Goal: Check status

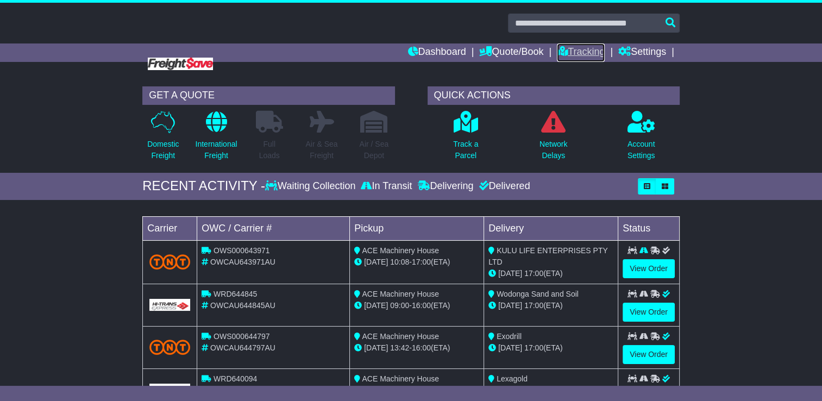
click at [573, 58] on link "Tracking" at bounding box center [581, 52] width 48 height 18
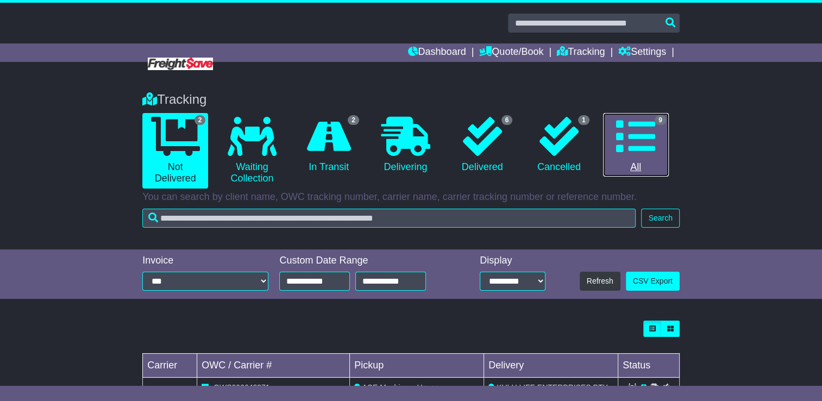
click at [629, 154] on icon at bounding box center [635, 136] width 39 height 39
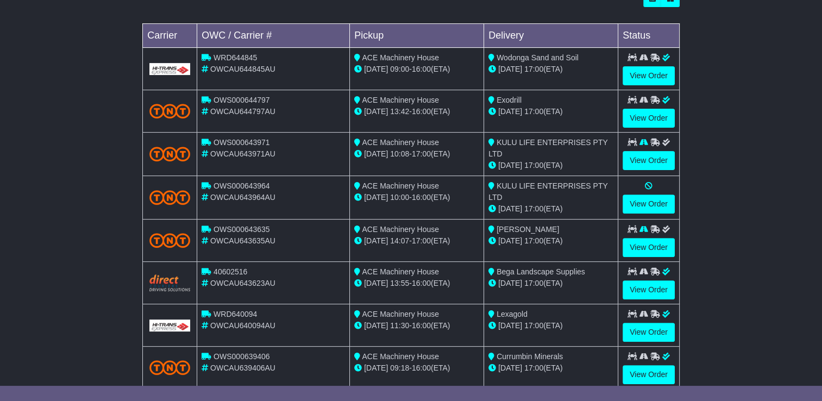
scroll to position [326, 0]
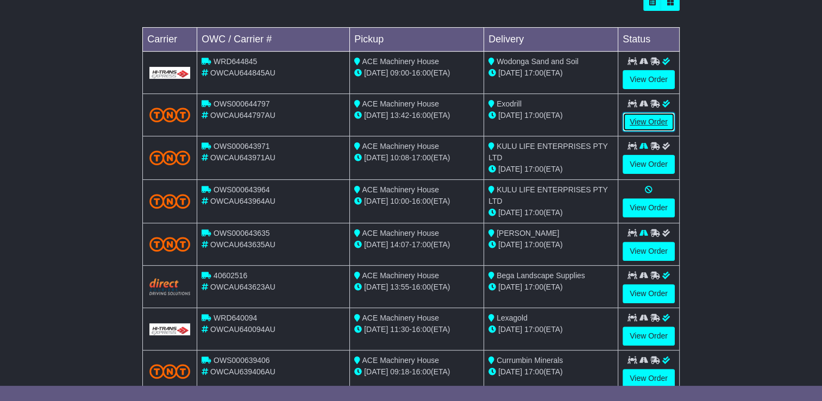
click at [648, 122] on link "View Order" at bounding box center [649, 122] width 52 height 19
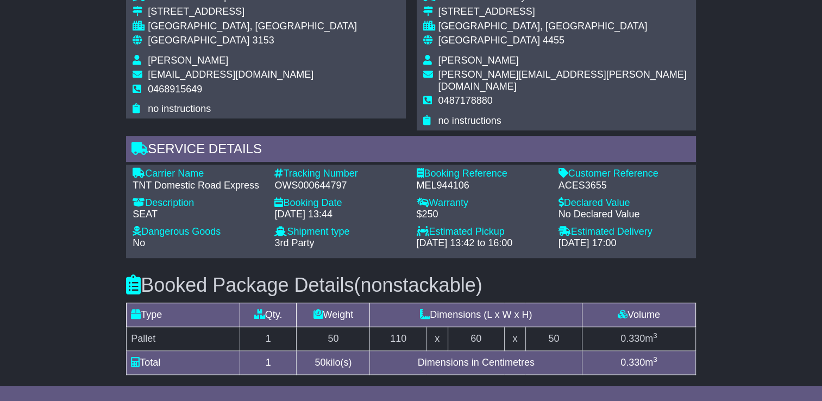
scroll to position [537, 0]
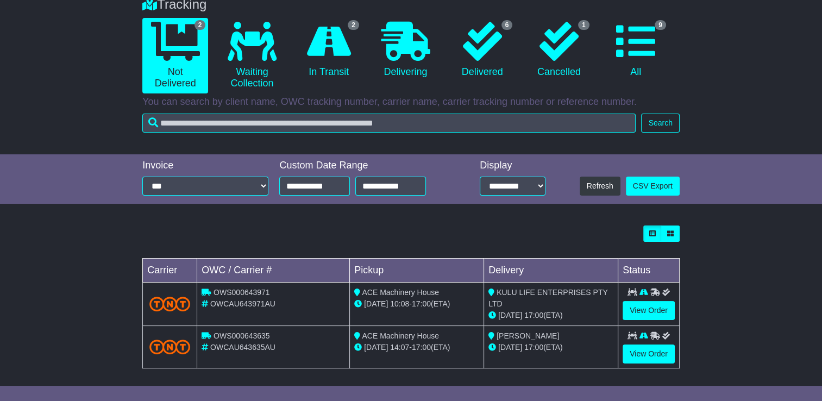
scroll to position [98, 0]
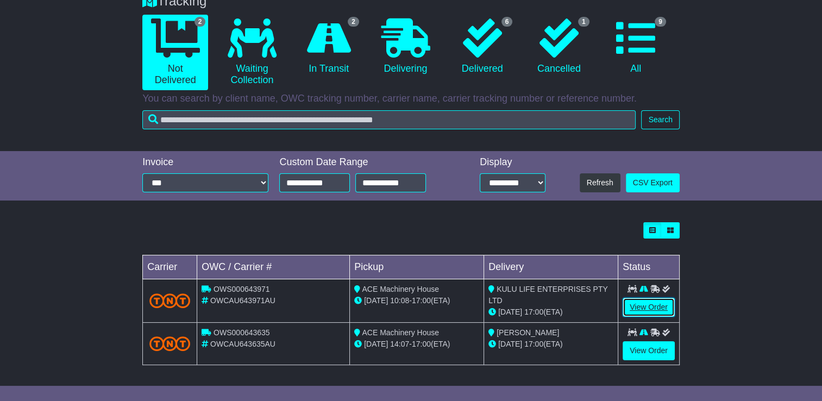
click at [657, 304] on link "View Order" at bounding box center [649, 307] width 52 height 19
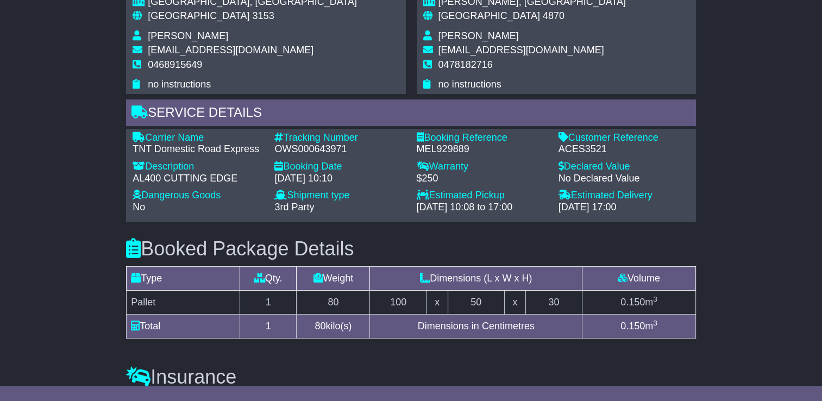
scroll to position [544, 0]
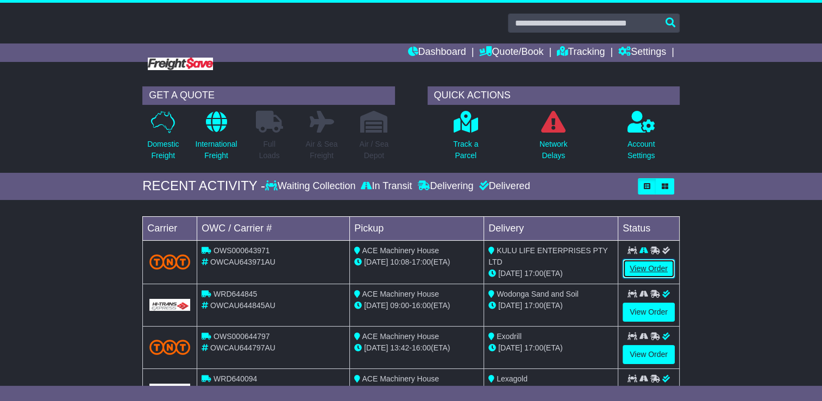
click at [653, 266] on link "View Order" at bounding box center [649, 268] width 52 height 19
